Goal: Task Accomplishment & Management: Complete application form

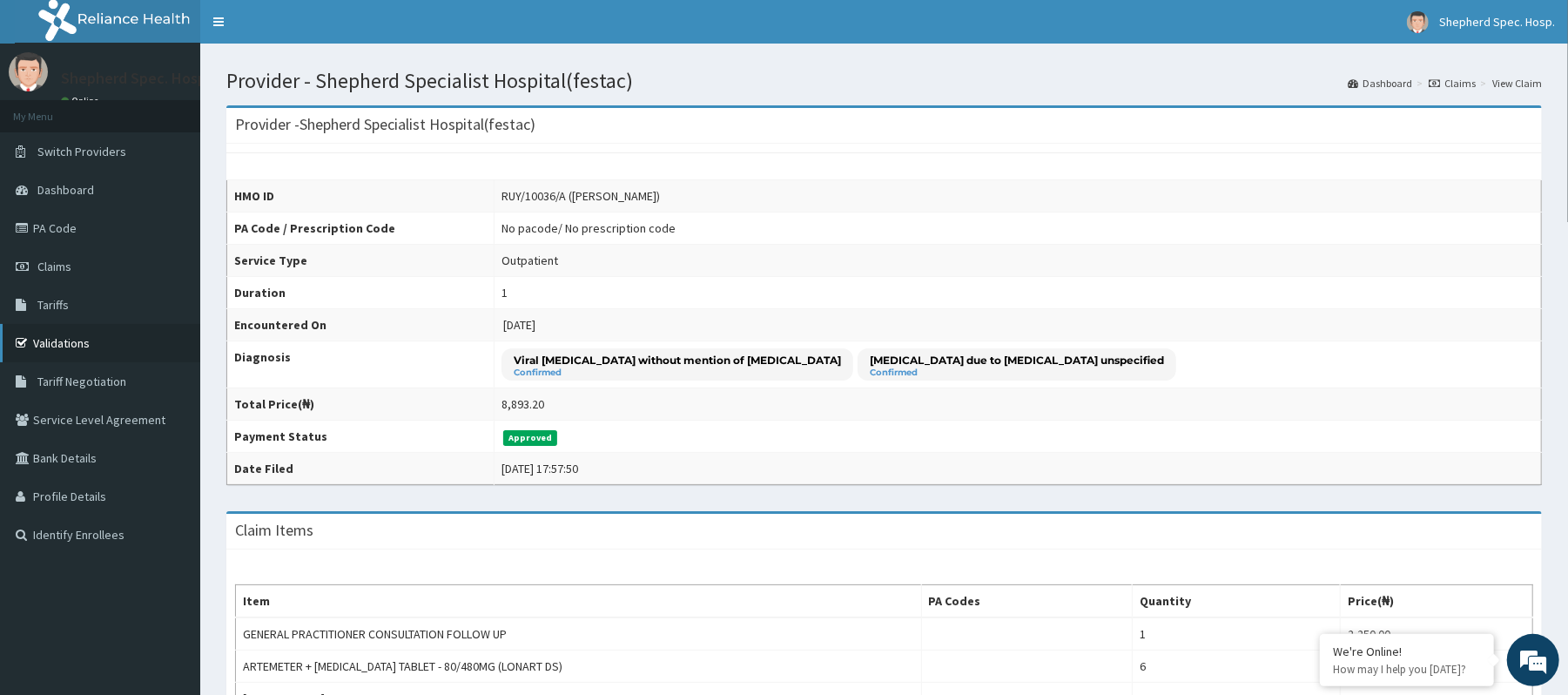
click at [63, 350] on link "Validations" at bounding box center [100, 343] width 201 height 39
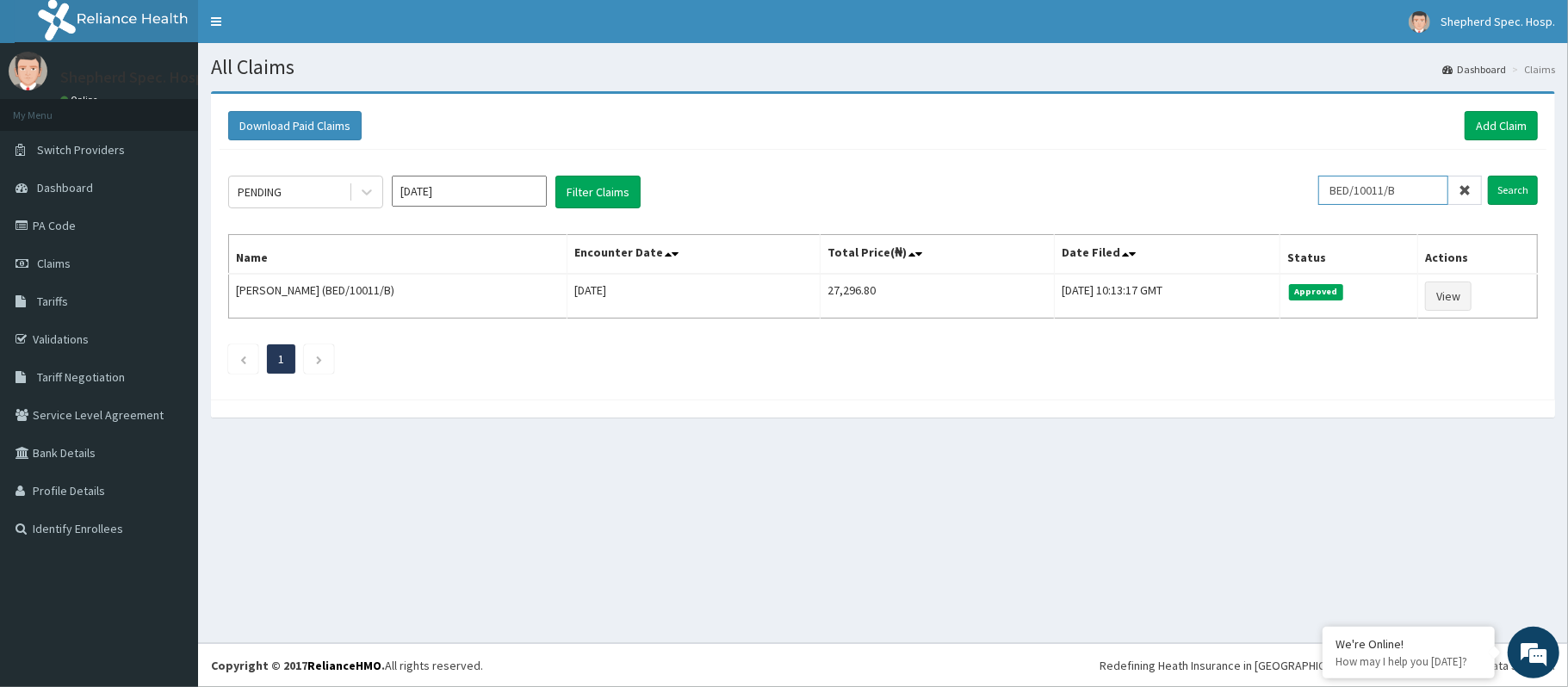
drag, startPoint x: 1405, startPoint y: 195, endPoint x: 1330, endPoint y: 194, distance: 75.0
click at [1330, 194] on input "BED/10011/B" at bounding box center [1383, 190] width 130 height 30
paste input "C"
drag, startPoint x: 1396, startPoint y: 190, endPoint x: 1415, endPoint y: 190, distance: 19.0
click at [1415, 190] on input "BED/10011/B" at bounding box center [1383, 190] width 130 height 30
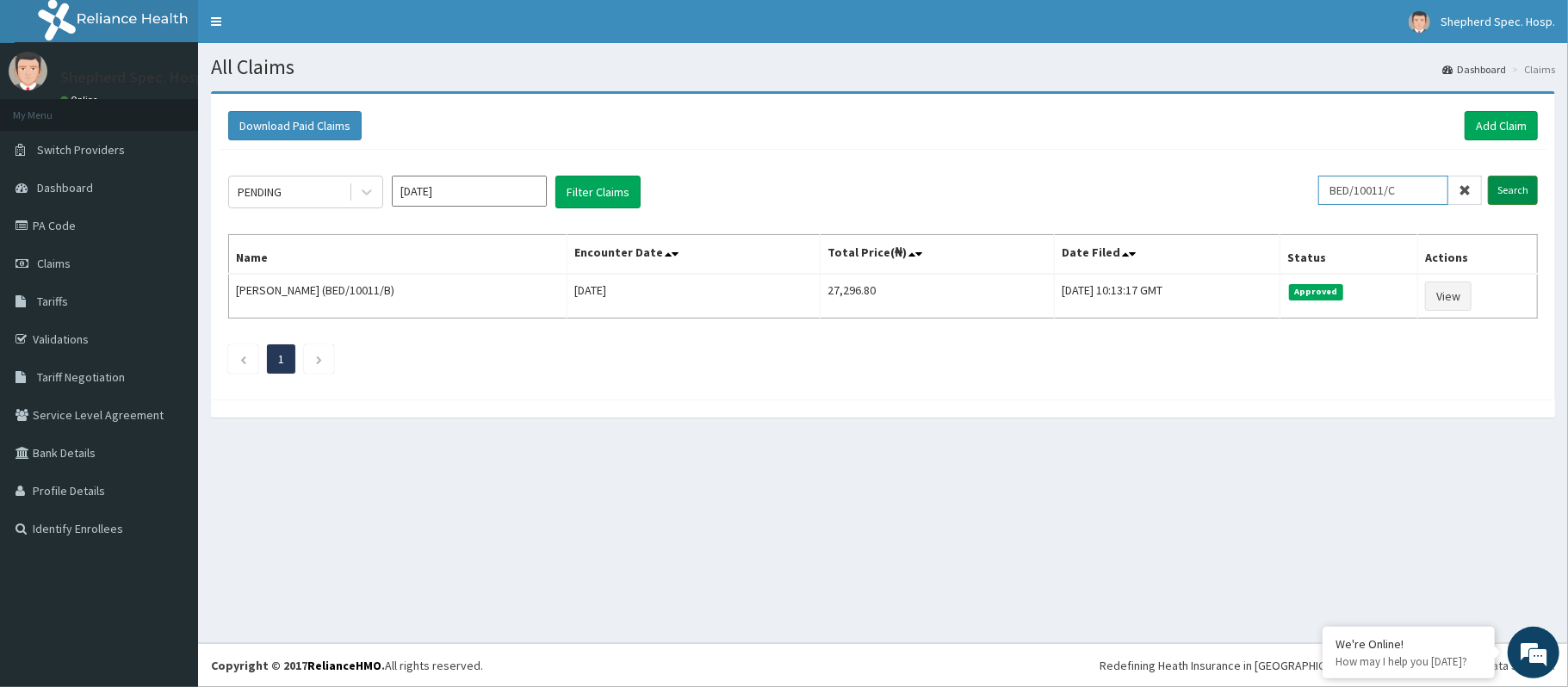
type input "BED/10011/C"
click at [1512, 193] on input "Search" at bounding box center [1512, 190] width 50 height 30
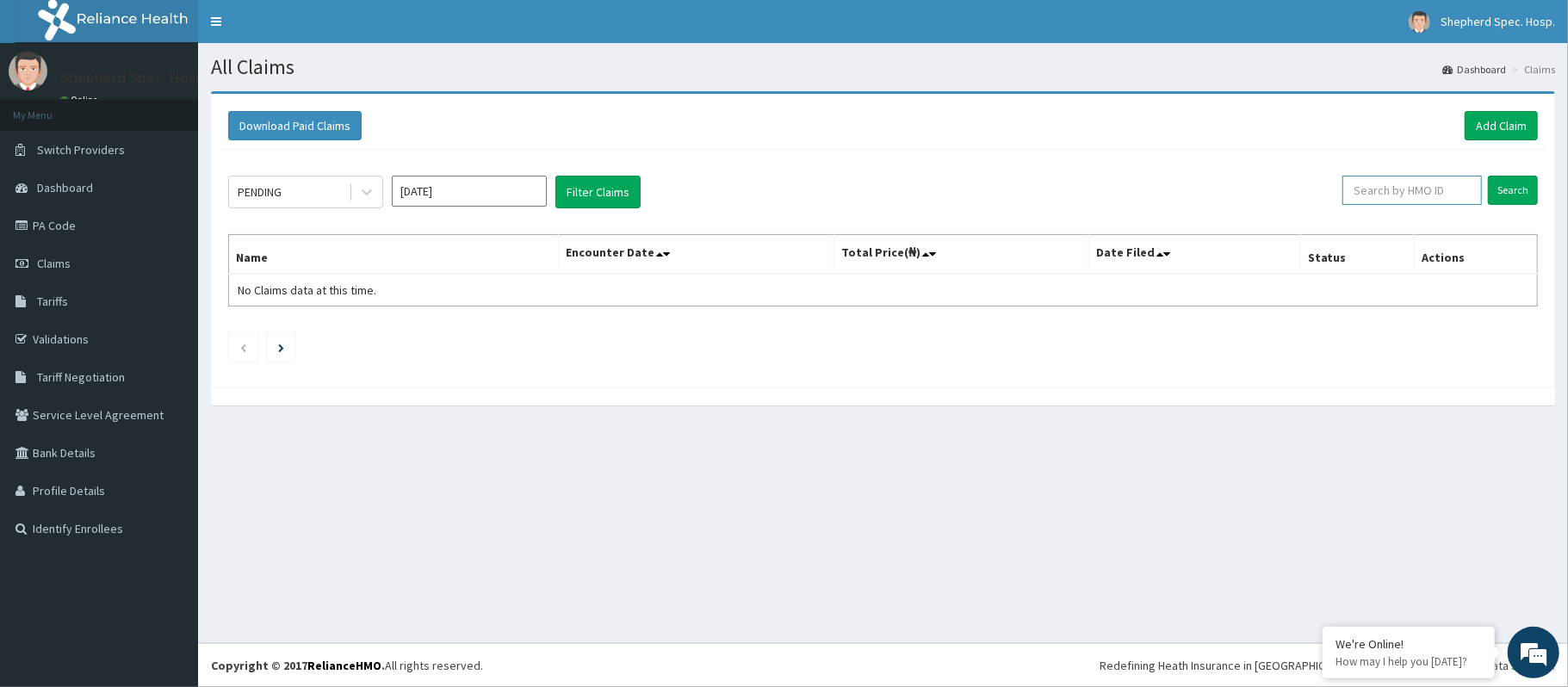
click at [1386, 195] on input "text" at bounding box center [1411, 190] width 139 height 30
paste input "BED/10011/B"
click at [1400, 190] on input "BED/10011/B" at bounding box center [1383, 190] width 130 height 30
click at [1526, 194] on input "Search" at bounding box center [1512, 190] width 50 height 30
click at [1395, 193] on input "BED/10011/C" at bounding box center [1383, 190] width 130 height 30
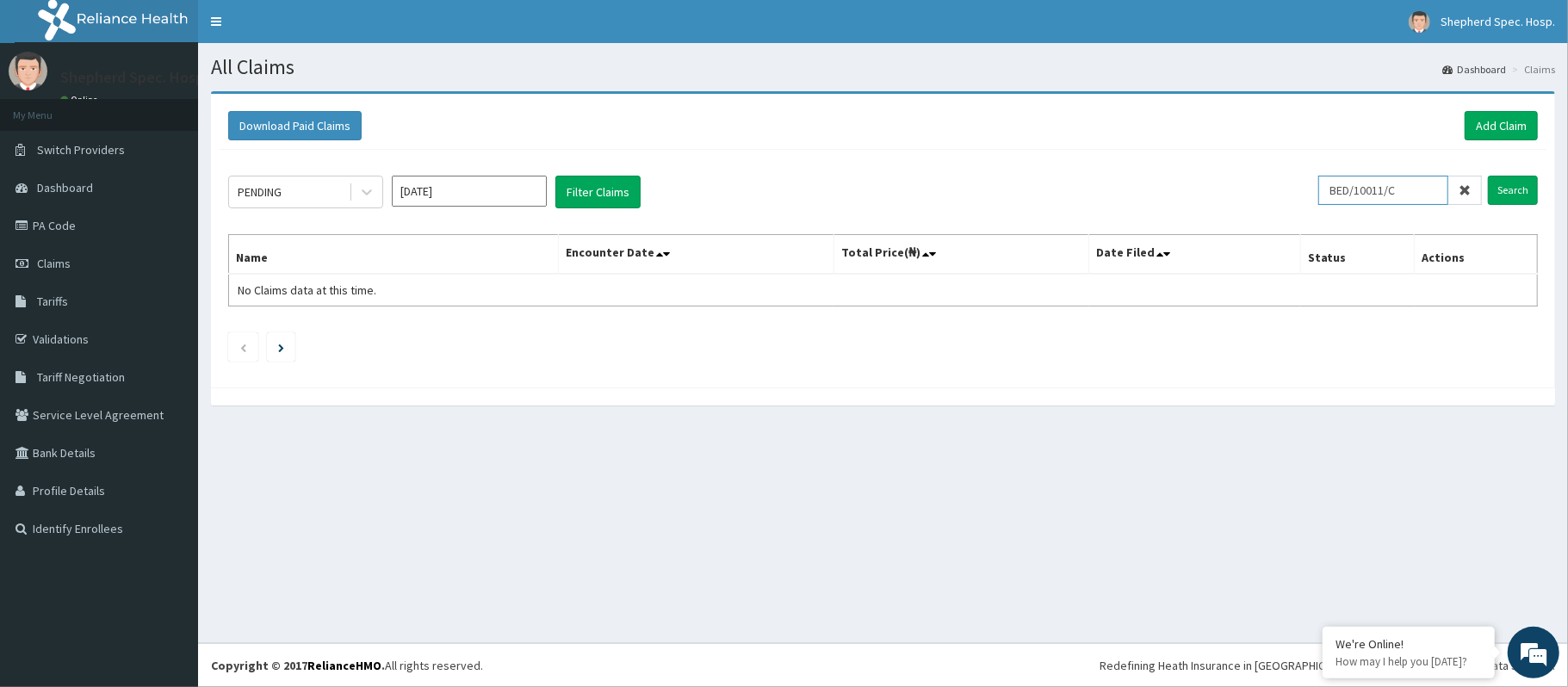
drag, startPoint x: 1396, startPoint y: 193, endPoint x: 1409, endPoint y: 190, distance: 13.3
click at [1409, 190] on input "BED/10011/C" at bounding box center [1383, 190] width 130 height 30
drag, startPoint x: 1391, startPoint y: 187, endPoint x: 1410, endPoint y: 188, distance: 19.0
click at [1410, 188] on input "BED/10011/C" at bounding box center [1383, 190] width 130 height 30
click at [1506, 191] on input "Search" at bounding box center [1512, 190] width 50 height 30
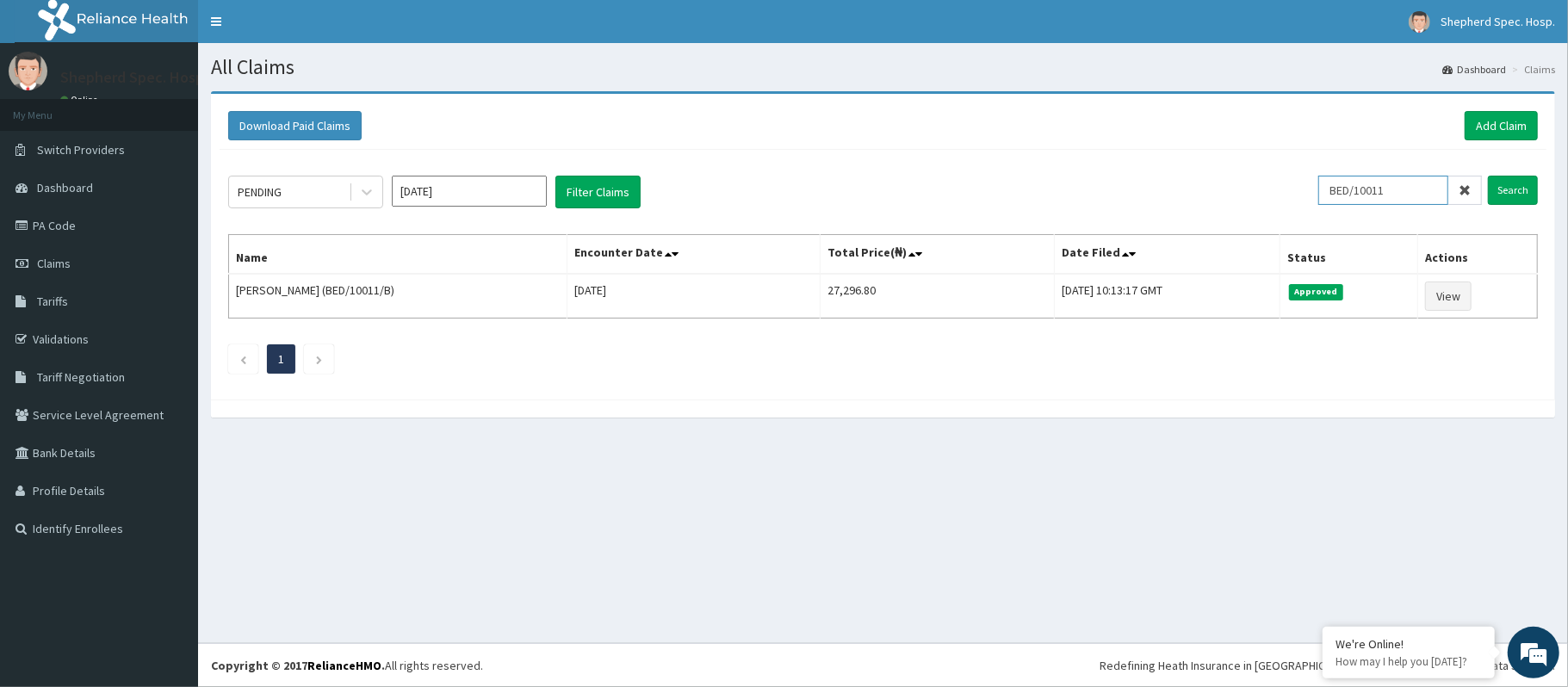
click at [1396, 190] on input "BED/10011" at bounding box center [1383, 190] width 130 height 30
type input "BED/10011/D"
click at [1534, 197] on input "Search" at bounding box center [1512, 190] width 50 height 30
drag, startPoint x: 1419, startPoint y: 187, endPoint x: 1282, endPoint y: 197, distance: 137.4
click at [1282, 197] on div "PENDING Oct 2025 Filter Claims BED/10011/D Search" at bounding box center [882, 192] width 1310 height 33
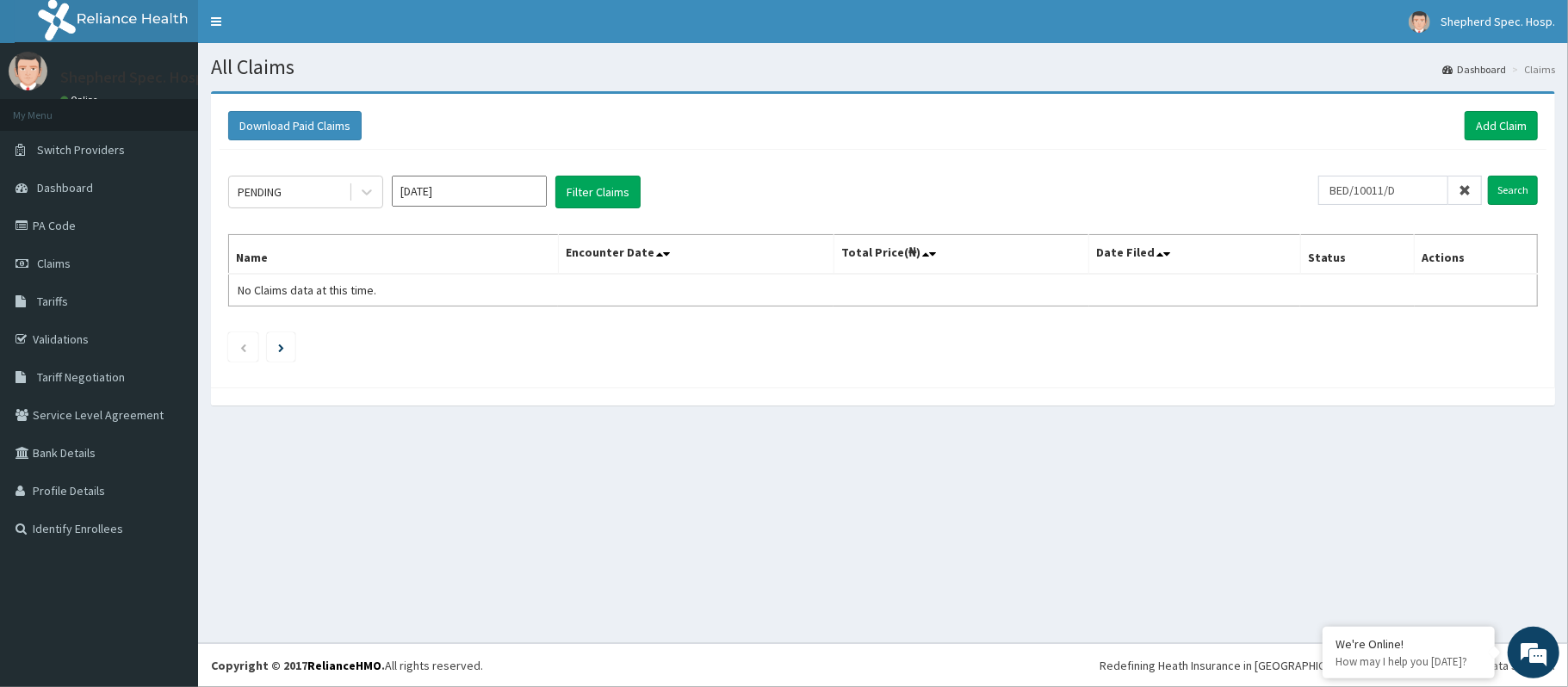
click at [1483, 142] on div "Download Paid Claims Add Claim" at bounding box center [882, 126] width 1327 height 47
click at [1489, 135] on link "Add Claim" at bounding box center [1501, 126] width 73 height 30
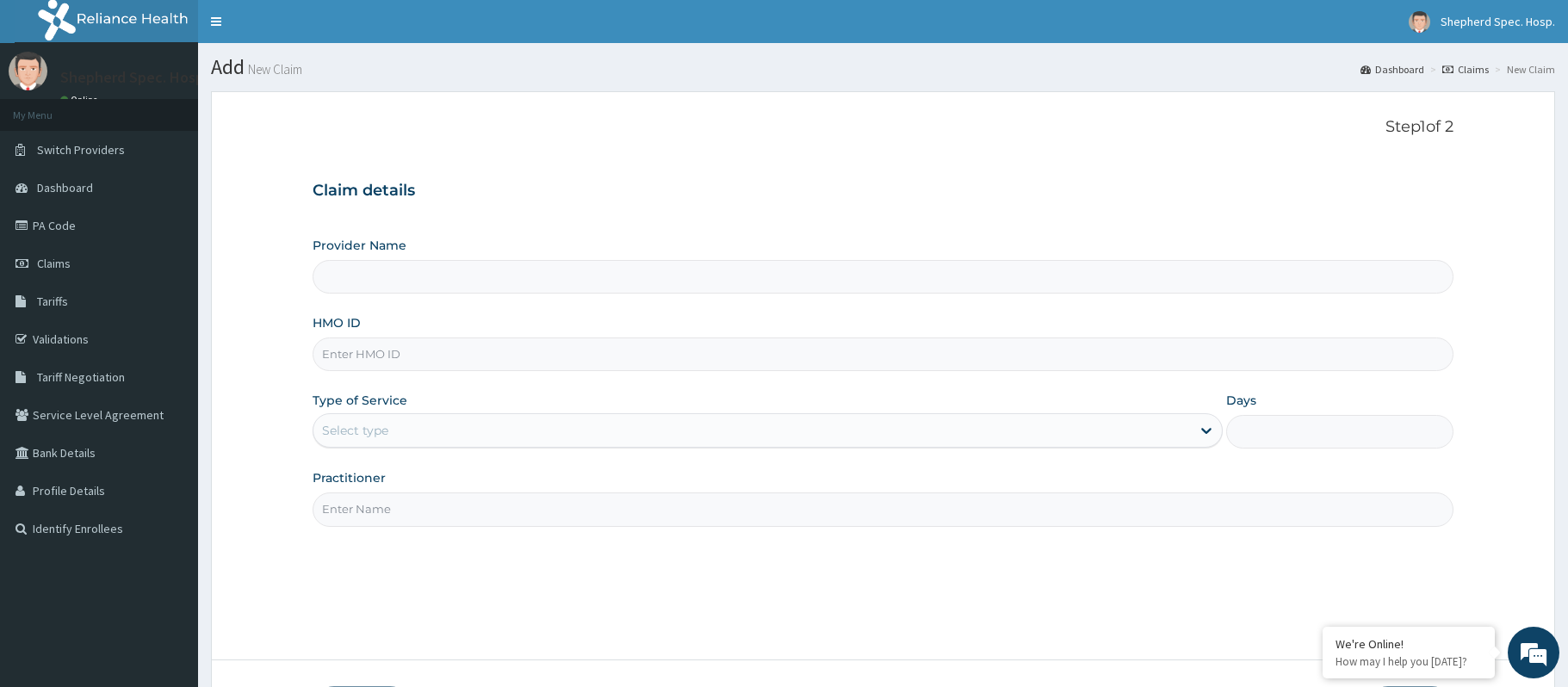
type input "Shepherd Specialist Hospital(festac)"
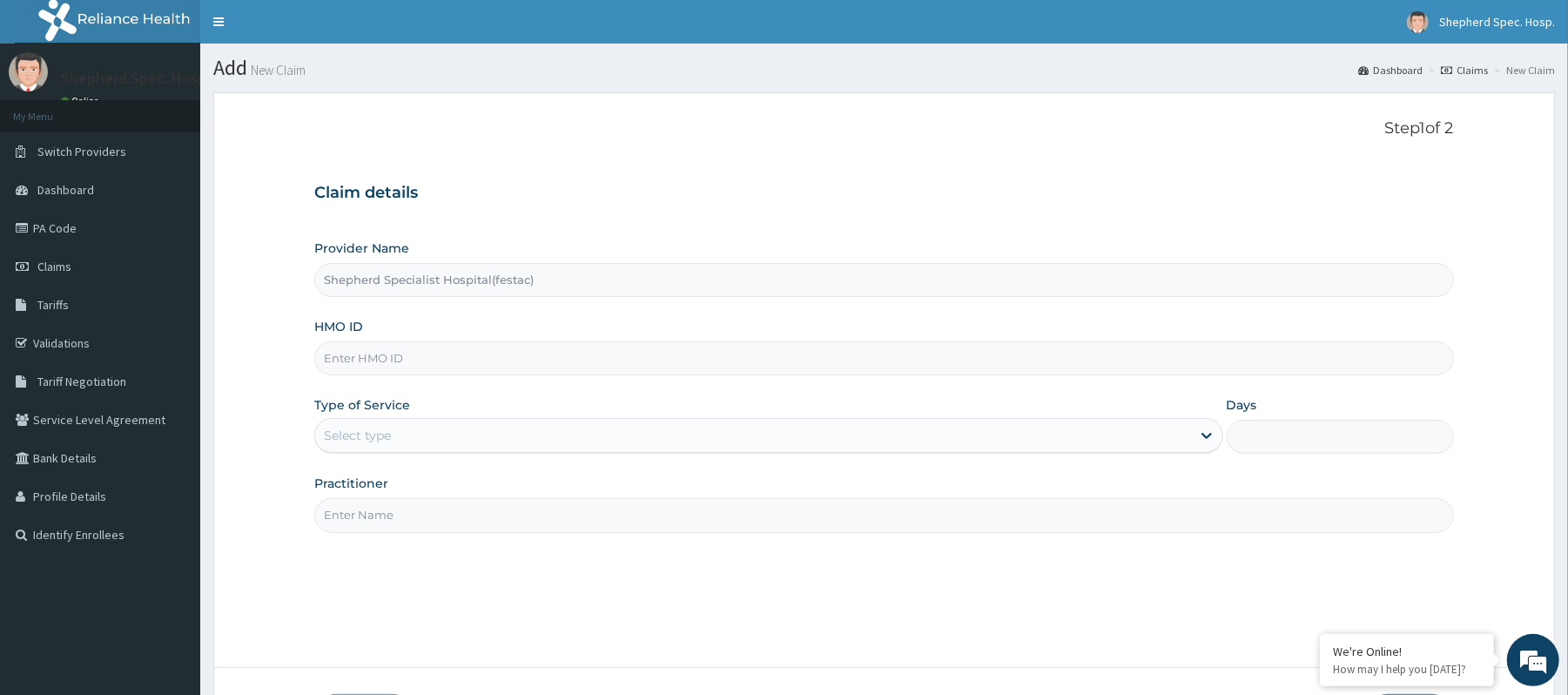
click at [452, 367] on input "HMO ID" at bounding box center [883, 358] width 1139 height 34
paste input "BED/10011/D"
type input "BED/10011/D"
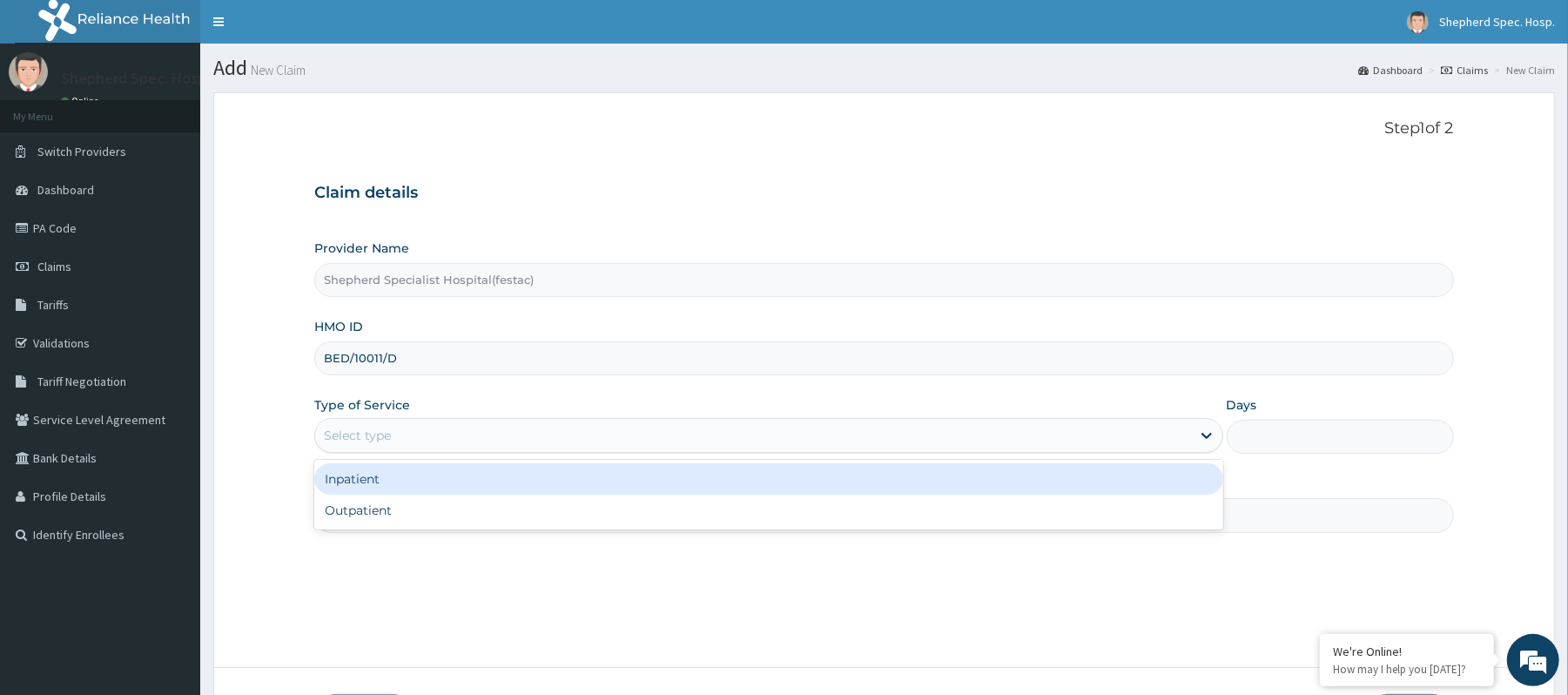
click at [342, 426] on div "Select type" at bounding box center [752, 435] width 875 height 28
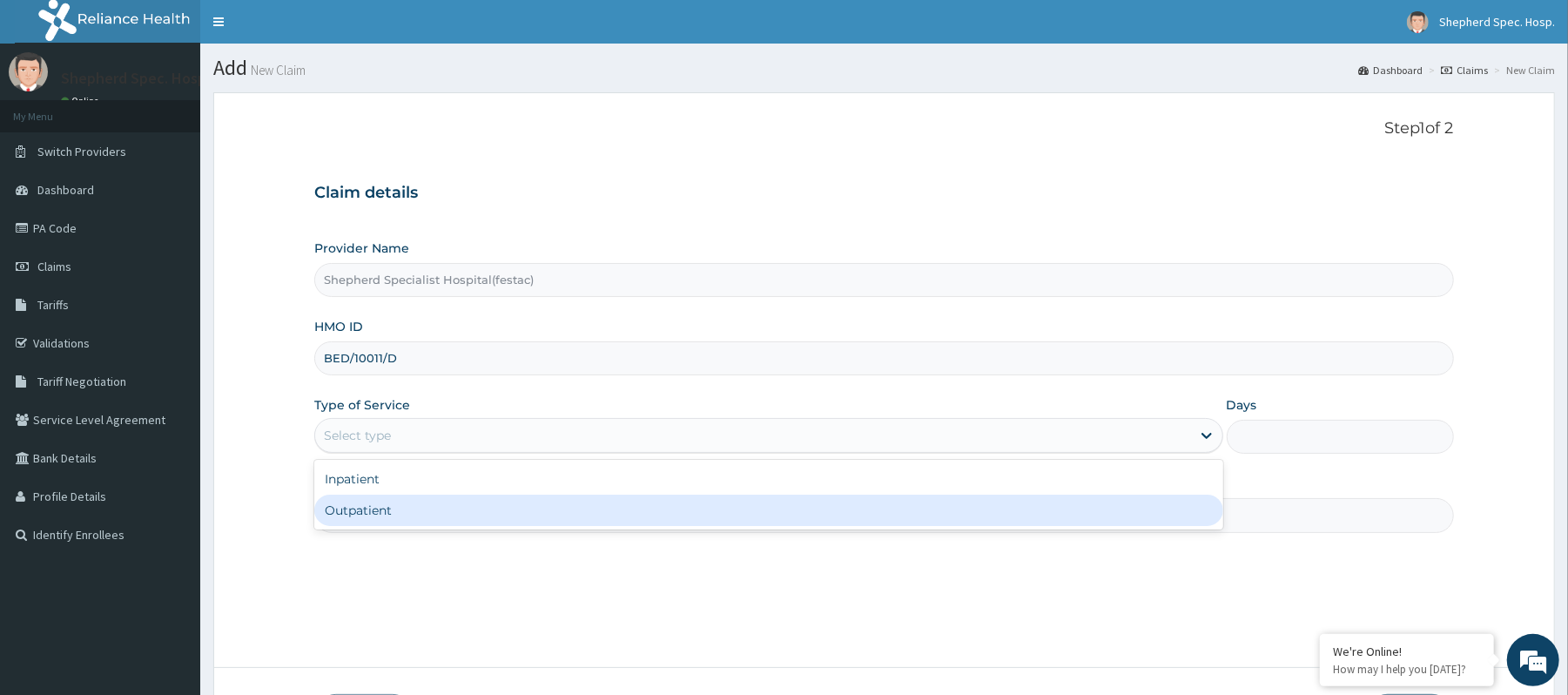
click at [398, 502] on div "Outpatient" at bounding box center [768, 510] width 908 height 32
type input "1"
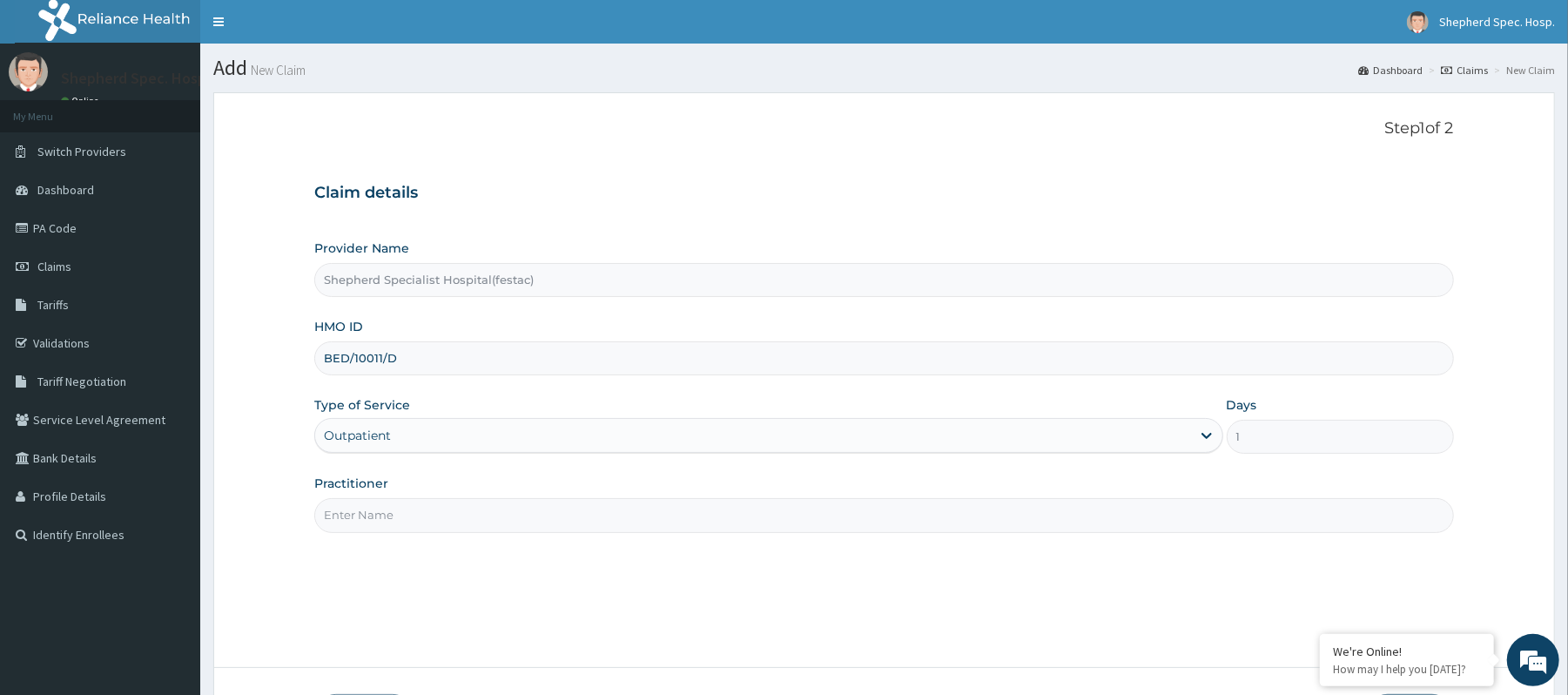
drag, startPoint x: 397, startPoint y: 514, endPoint x: 409, endPoint y: 507, distance: 13.9
click at [397, 514] on input "Practitioner" at bounding box center [883, 515] width 1139 height 34
type input "DR CHRIS"
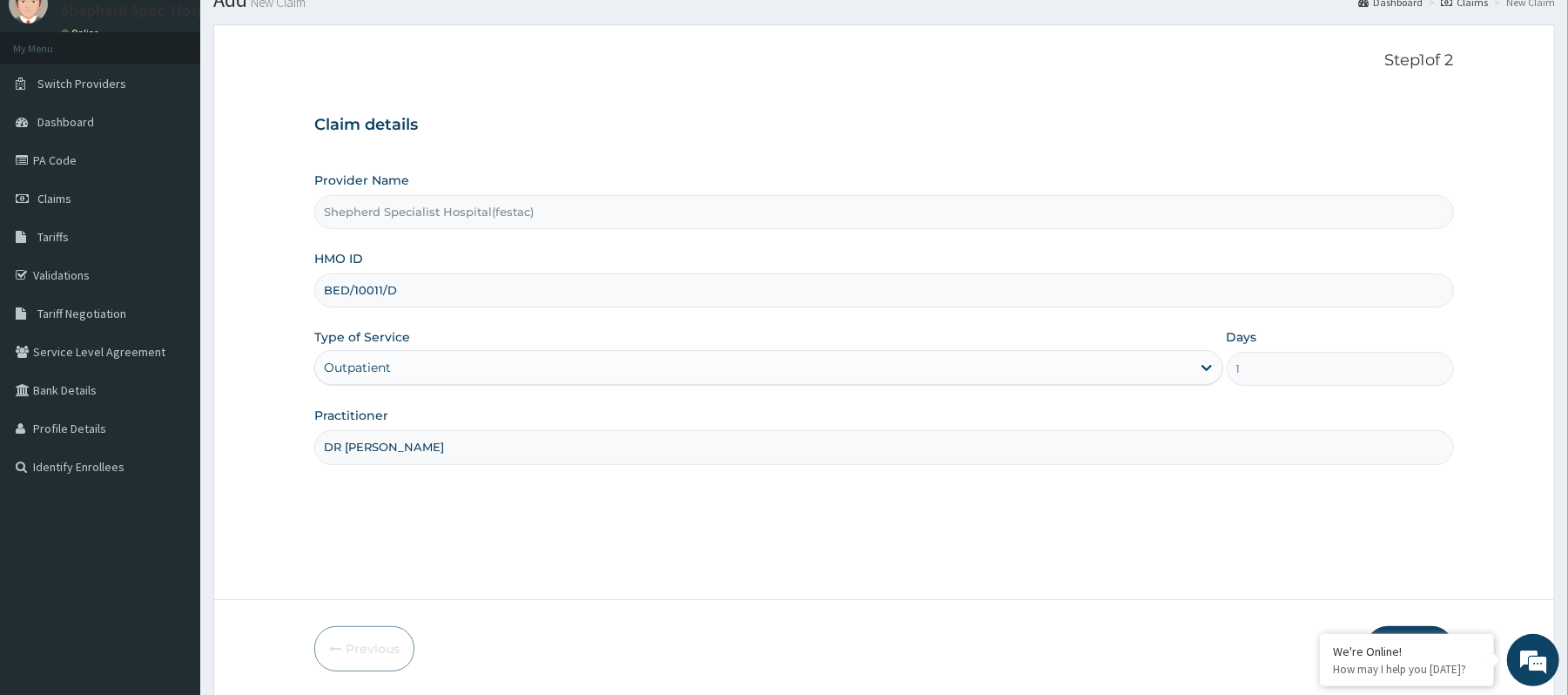
scroll to position [129, 0]
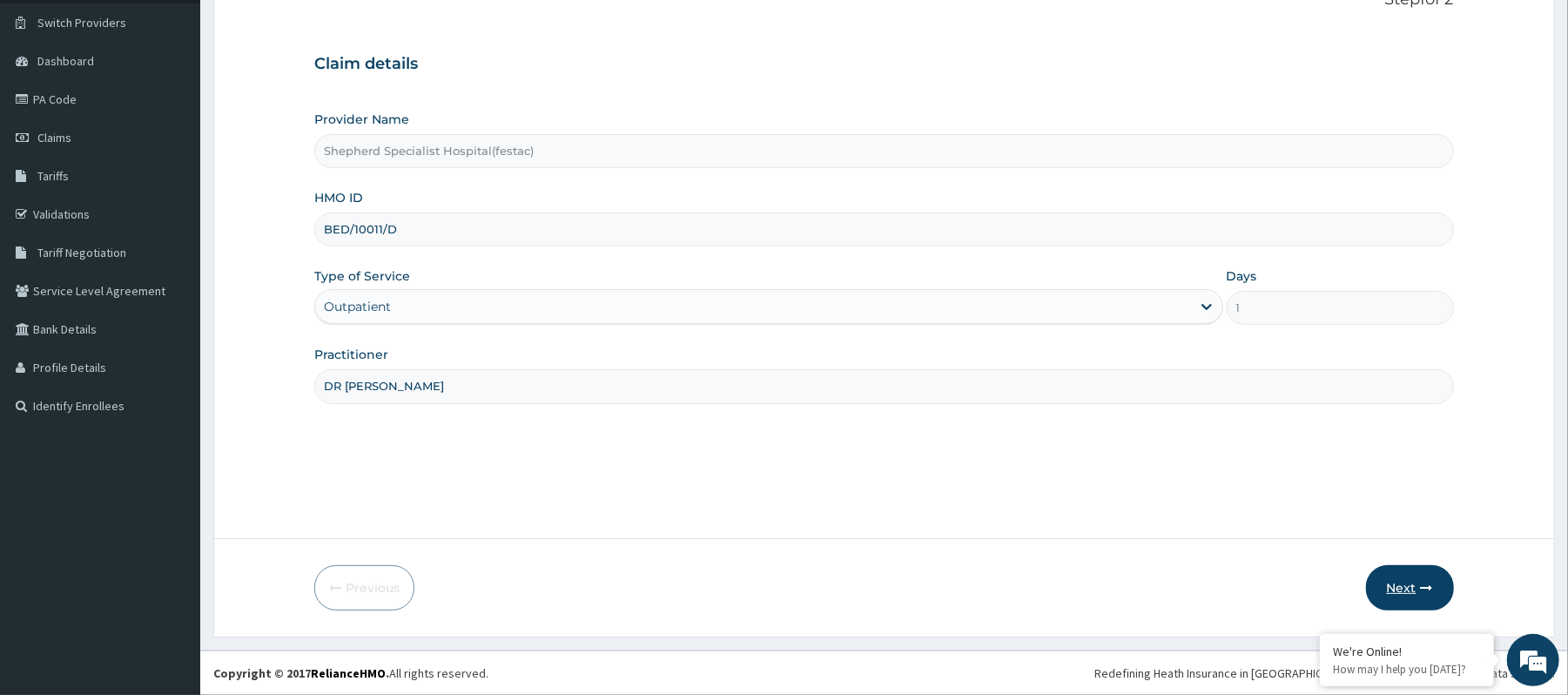
click at [1416, 583] on button "Next" at bounding box center [1410, 587] width 88 height 45
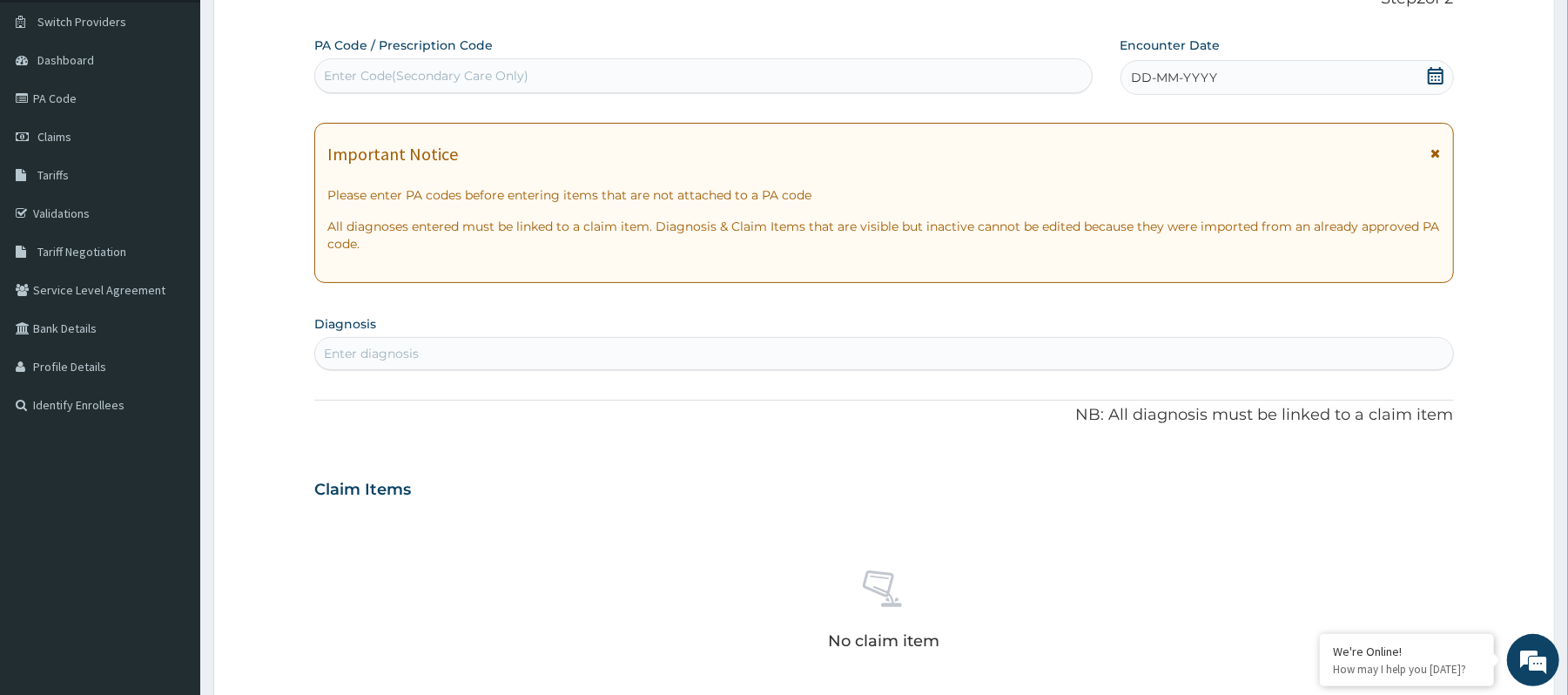
click at [413, 78] on div "Enter Code(Secondary Care Only)" at bounding box center [426, 76] width 204 height 18
paste input "PA/604A87"
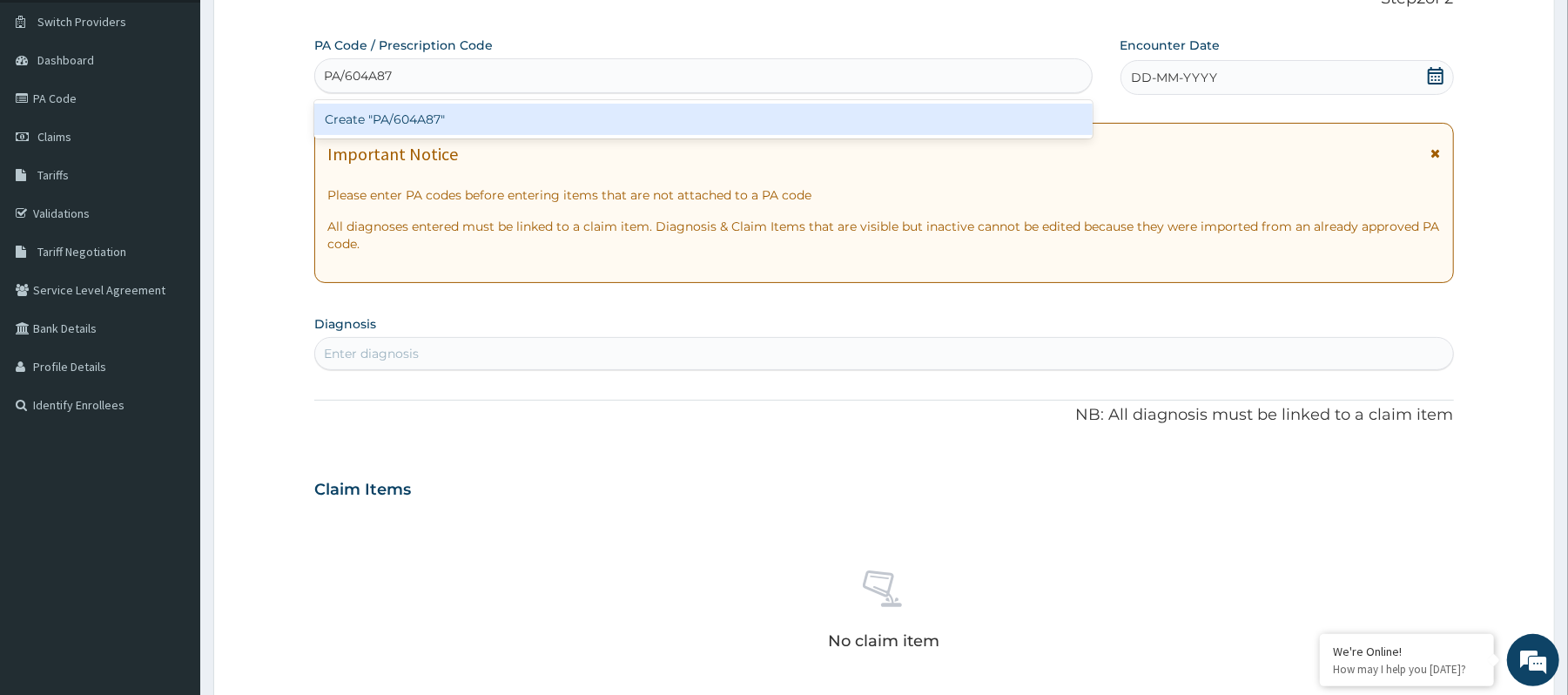
type input "PA/604A87"
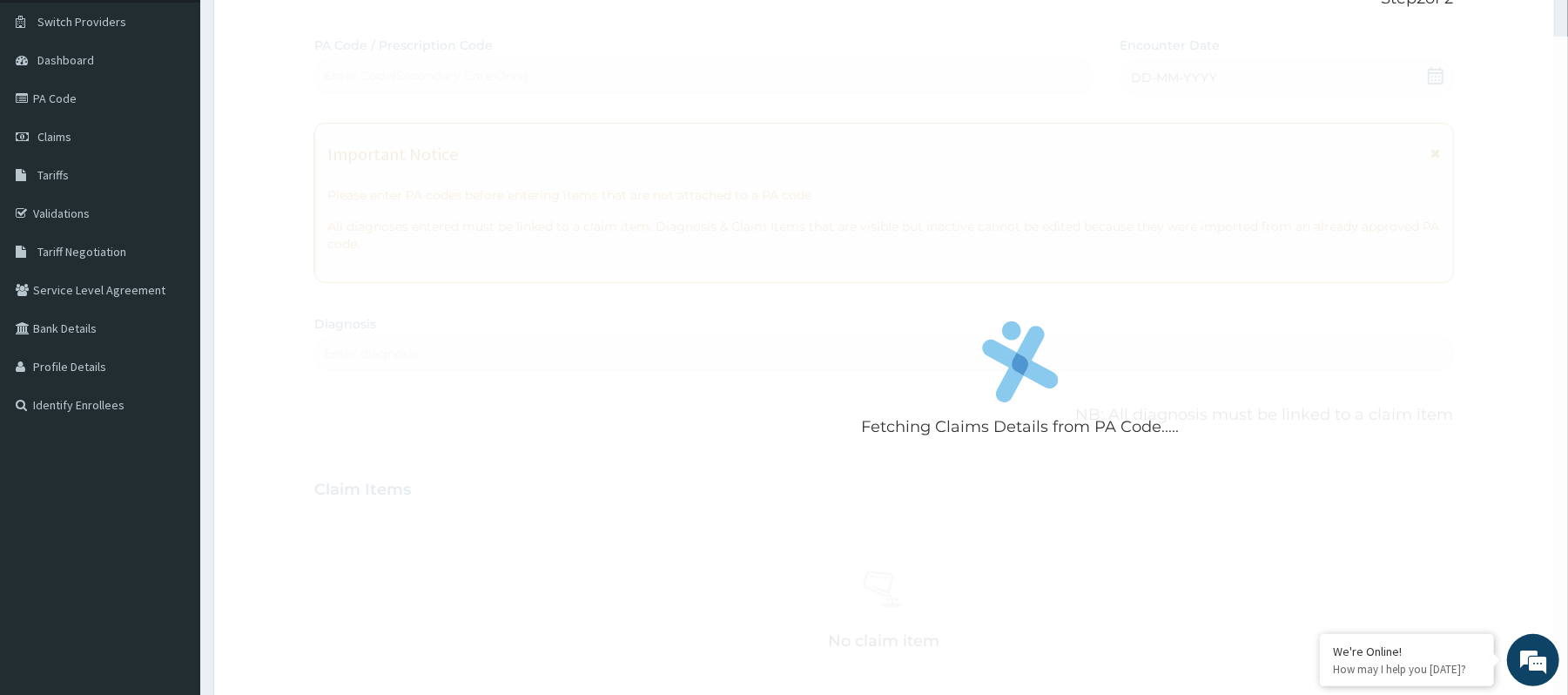
click at [553, 43] on div "Fetching Claims Details from PA Code..... PA Code / Prescription Code Enter Cod…" at bounding box center [883, 487] width 1139 height 901
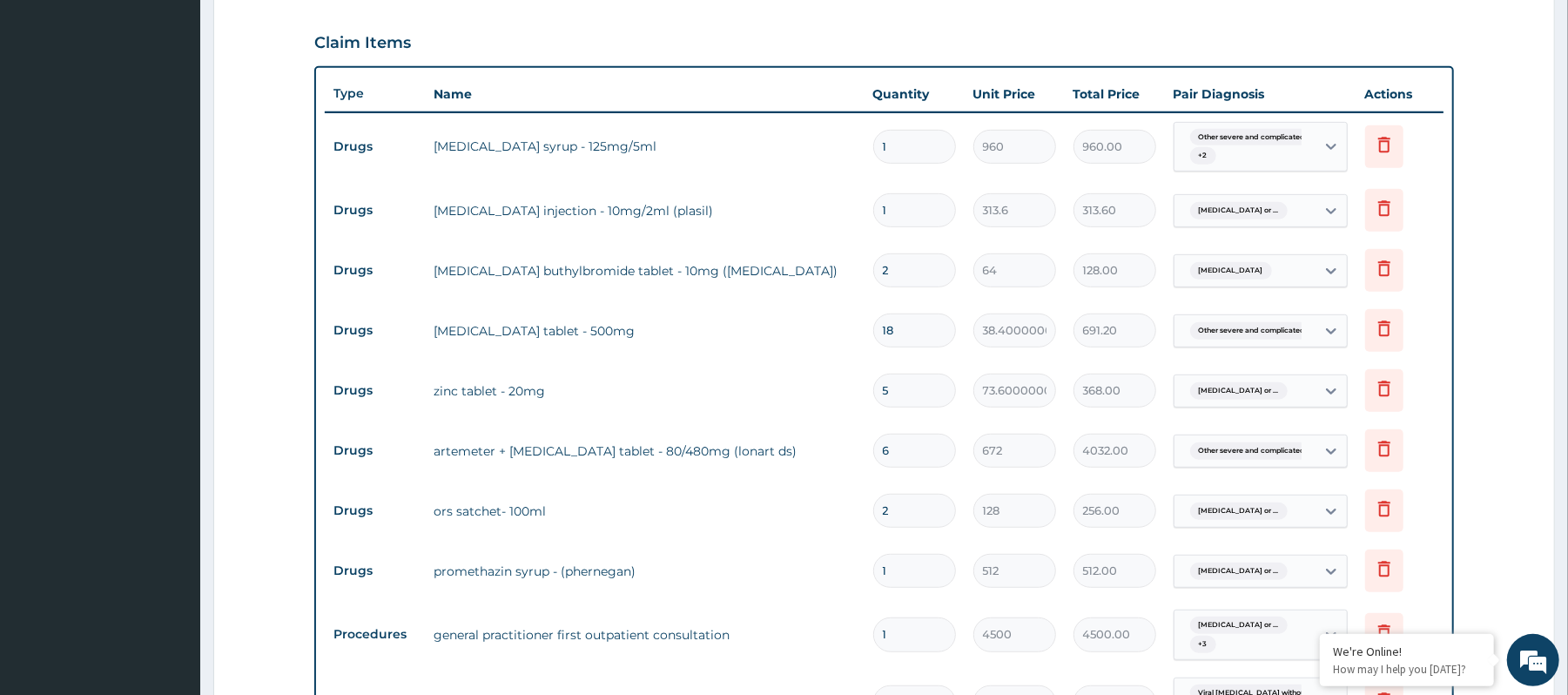
scroll to position [632, 0]
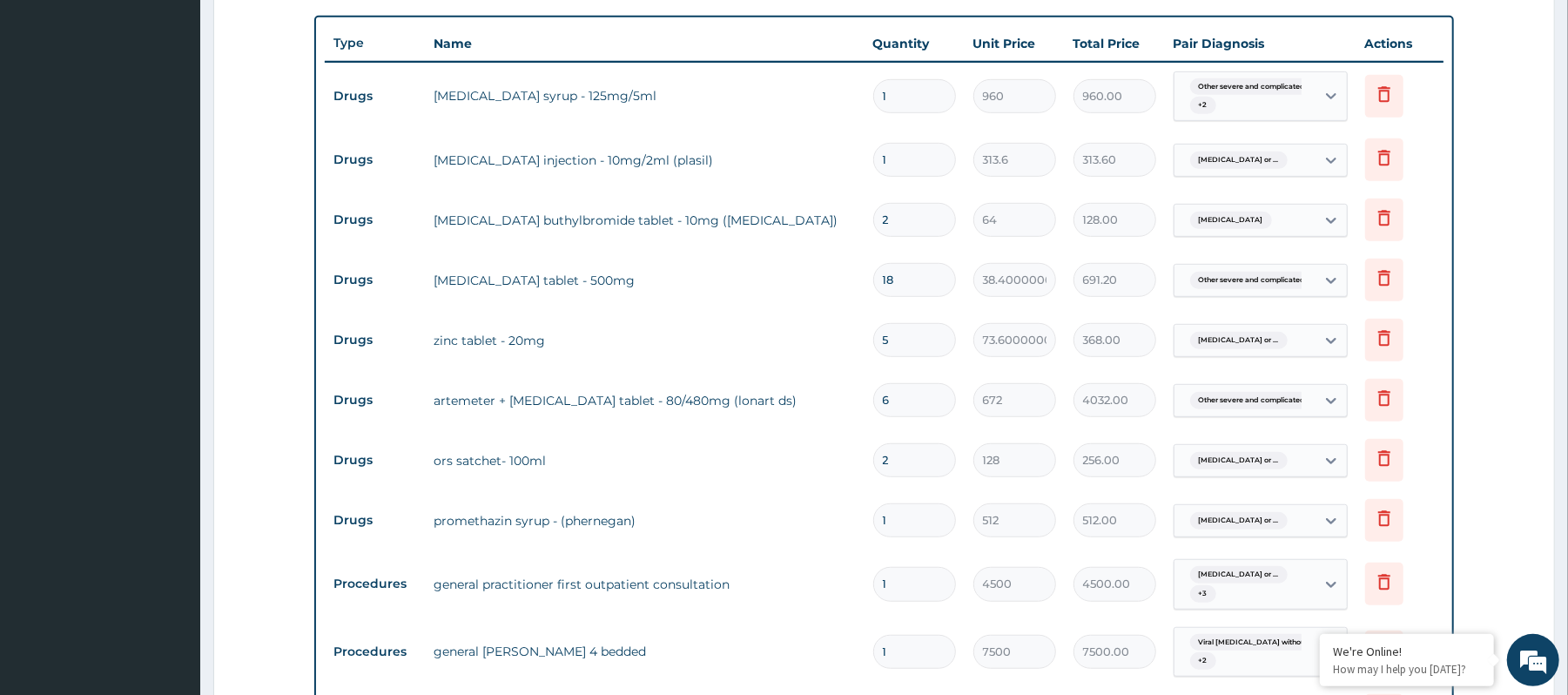
drag, startPoint x: 937, startPoint y: 310, endPoint x: 843, endPoint y: 311, distance: 94.0
click at [843, 310] on tr "Drugs paracetamol tablet - 500mg 18 38.400000000000006 691.20 Other severe and …" at bounding box center [883, 280] width 1117 height 60
type input "9"
type input "345.60"
type input "9"
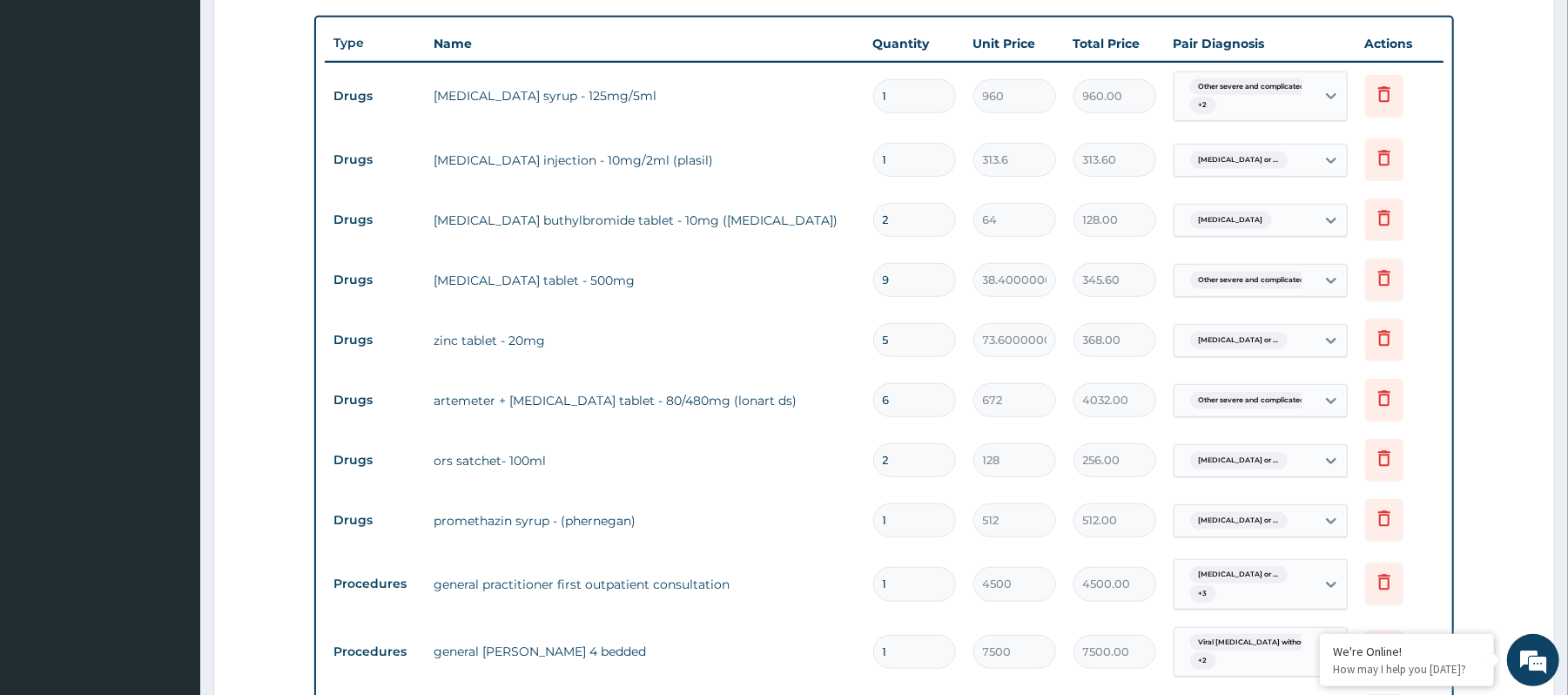
click at [927, 343] on tr "Drugs zinc tablet - 20mg 5 73.60000000000001 368.00 Infectious gastroenteritis …" at bounding box center [883, 340] width 1117 height 60
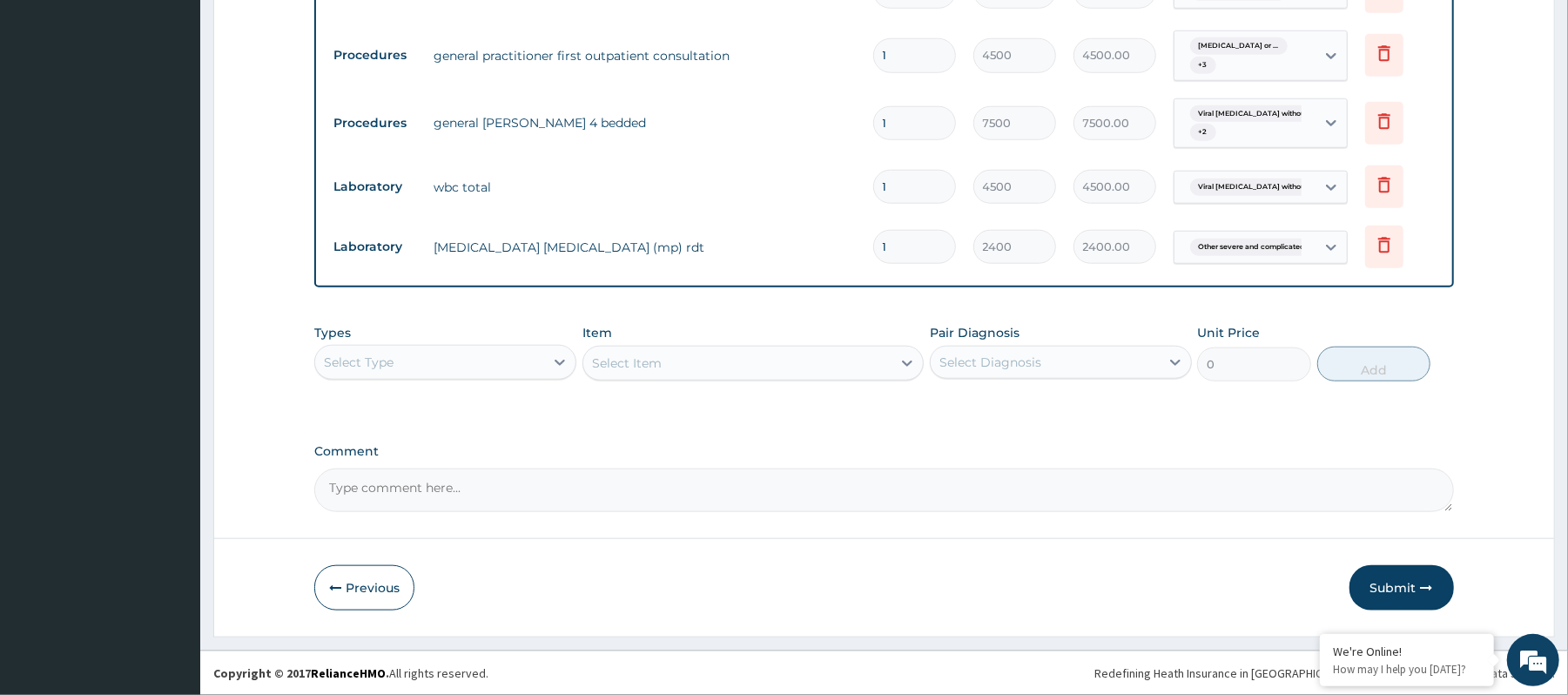
scroll to position [1197, 0]
click at [1411, 589] on button "Submit" at bounding box center [1402, 587] width 105 height 45
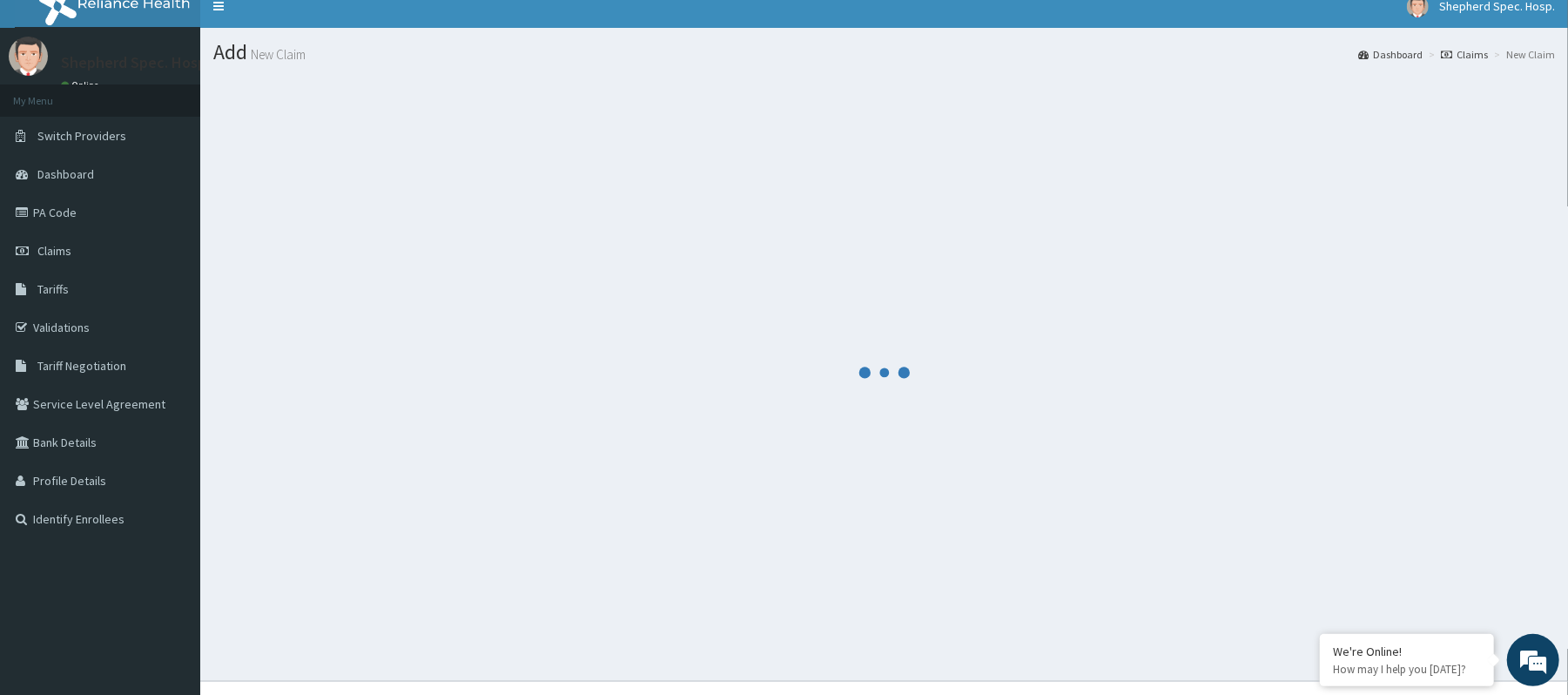
scroll to position [0, 0]
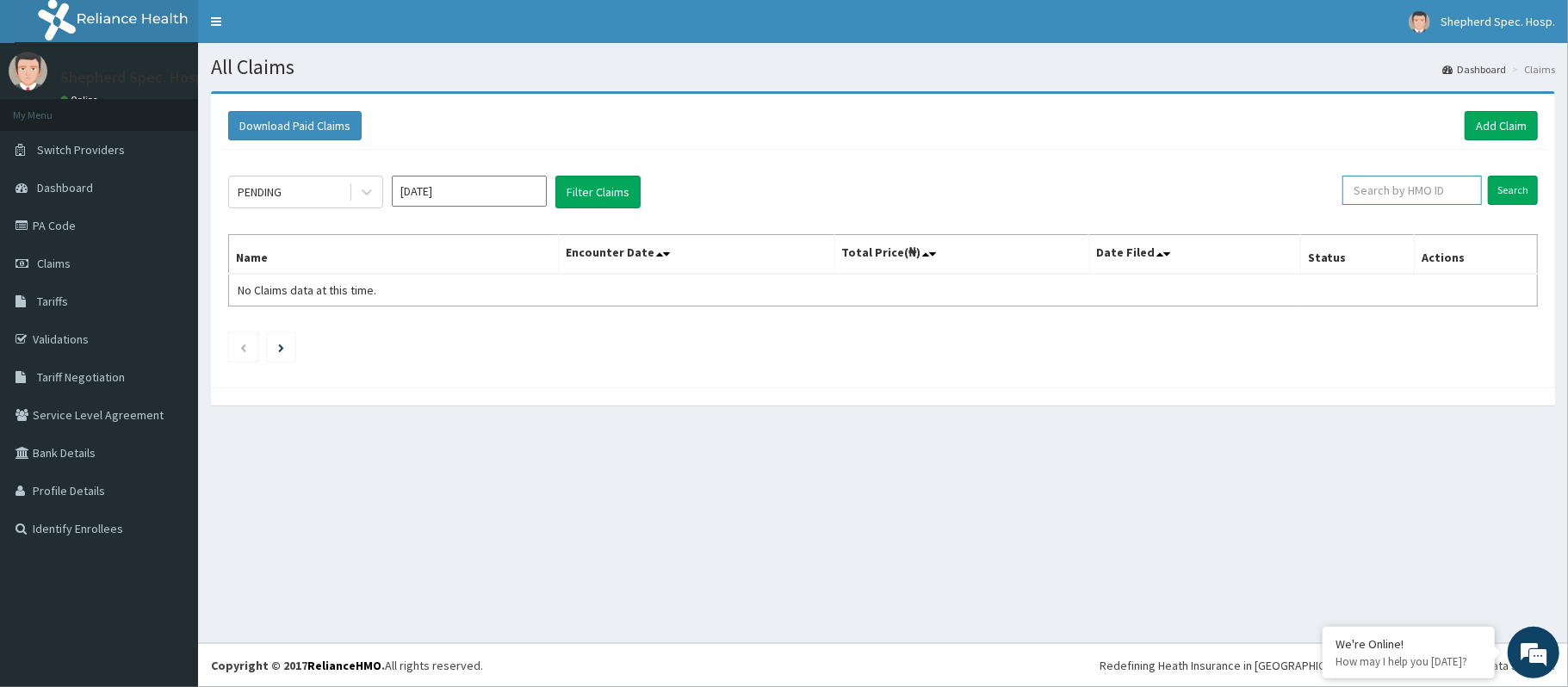
paste input "NRN/10067/B"
click at [1504, 200] on input "Search" at bounding box center [1512, 190] width 50 height 30
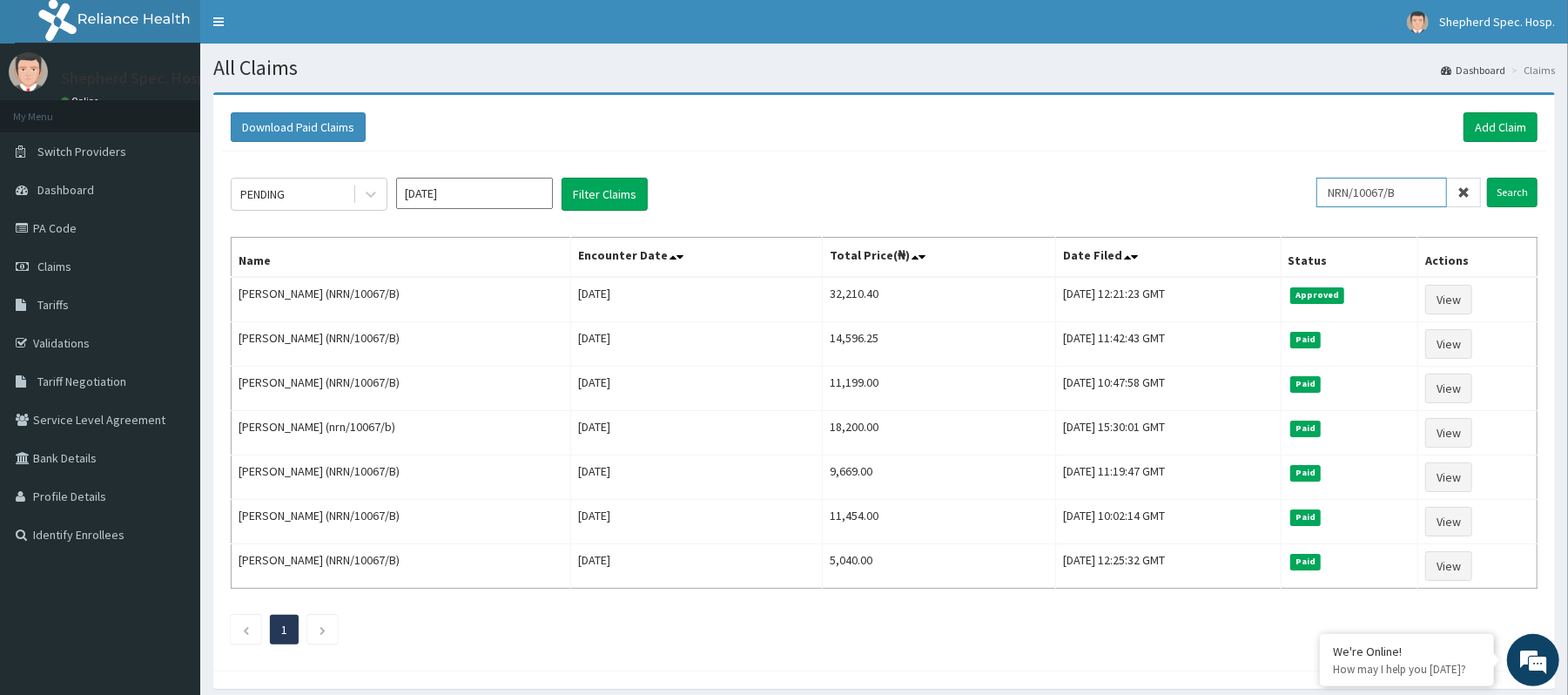
click at [1407, 194] on input "NRN/10067/B" at bounding box center [1381, 193] width 130 height 30
click at [1525, 200] on input "Search" at bounding box center [1512, 193] width 50 height 30
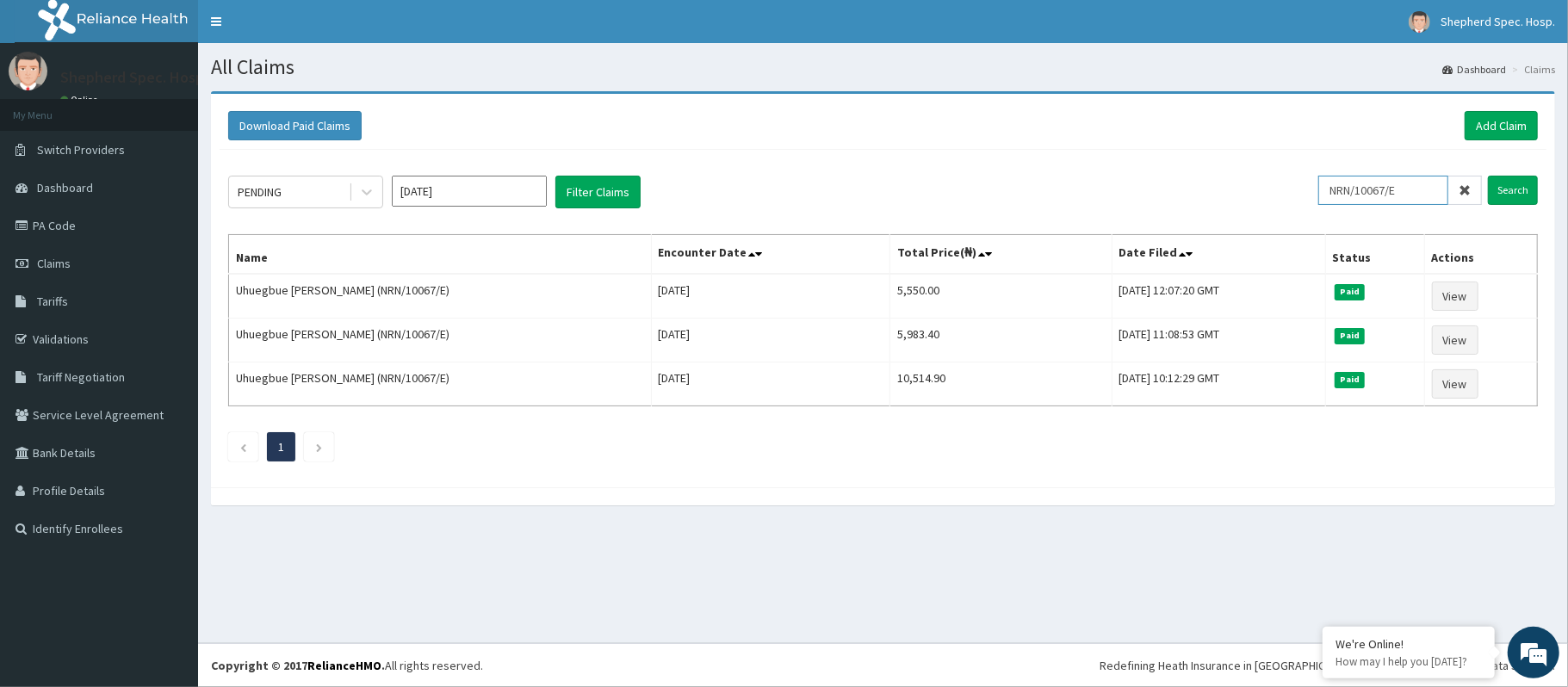
drag, startPoint x: 1398, startPoint y: 194, endPoint x: 1431, endPoint y: 184, distance: 34.5
click at [1431, 184] on input "NRN/10067/E" at bounding box center [1383, 190] width 130 height 30
type input "NRN/10067/F"
click at [1524, 184] on input "Search" at bounding box center [1512, 190] width 50 height 30
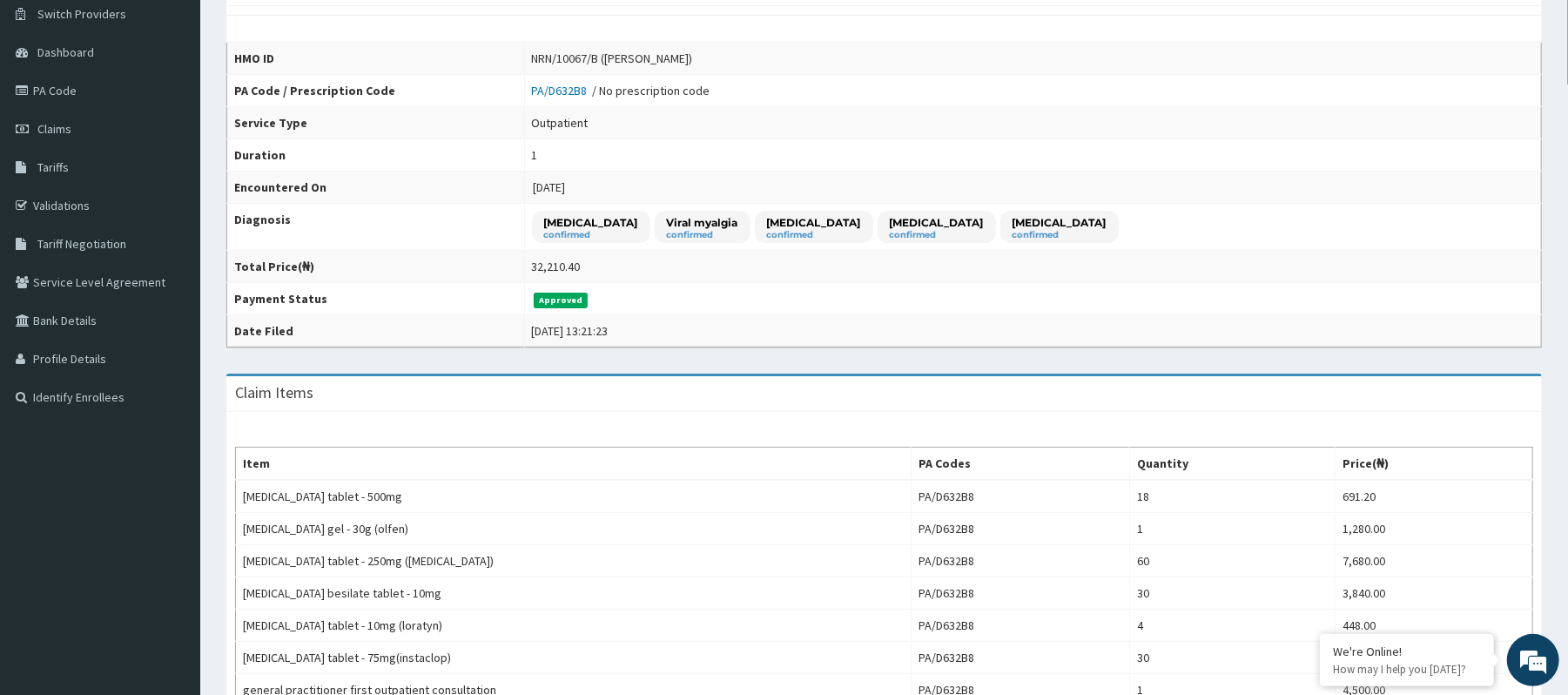
scroll to position [116, 0]
